Goal: Task Accomplishment & Management: Manage account settings

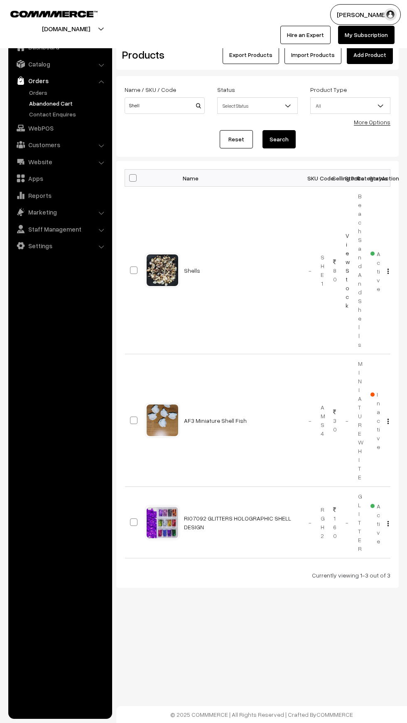
click at [36, 102] on link "Abandoned Cart" at bounding box center [68, 103] width 82 height 9
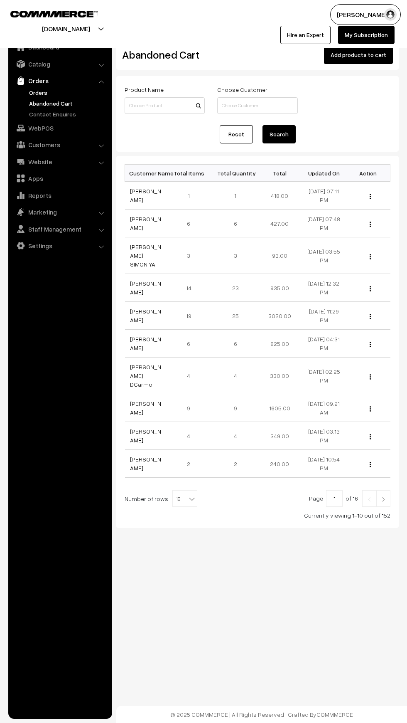
click at [41, 89] on link "Orders" at bounding box center [68, 92] width 82 height 9
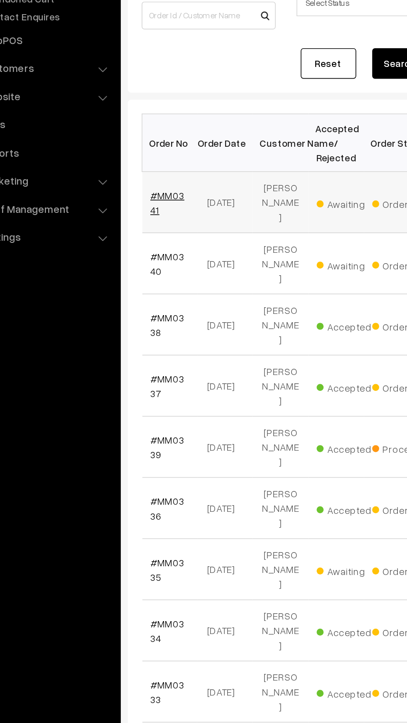
click at [131, 217] on link "#MM0341" at bounding box center [140, 225] width 20 height 16
